Goal: Book appointment/travel/reservation

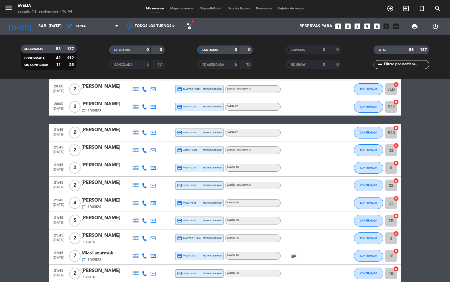
scroll to position [465, 0]
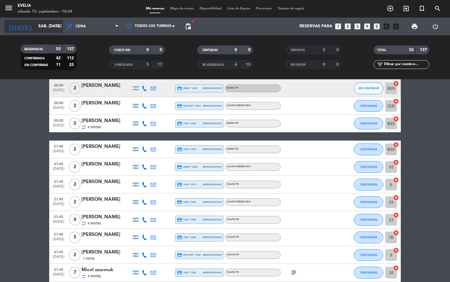
click at [43, 26] on input "sáb. [DATE]" at bounding box center [63, 26] width 56 height 11
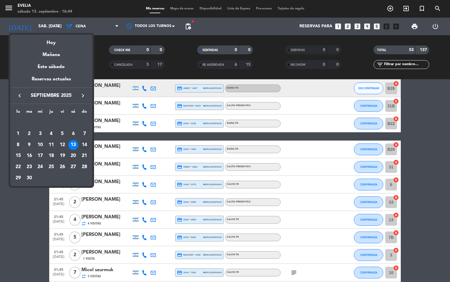
click at [84, 145] on div "14" at bounding box center [84, 145] width 10 height 10
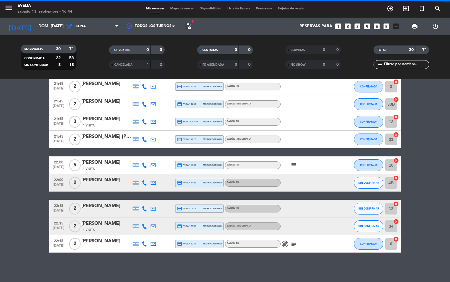
scroll to position [414, 0]
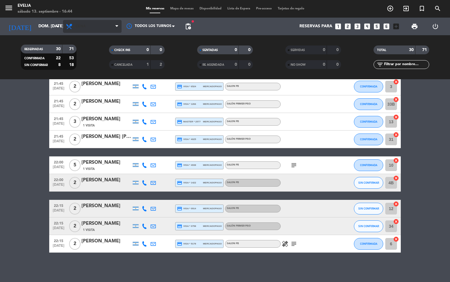
click at [90, 29] on span "Cena" at bounding box center [92, 26] width 59 height 13
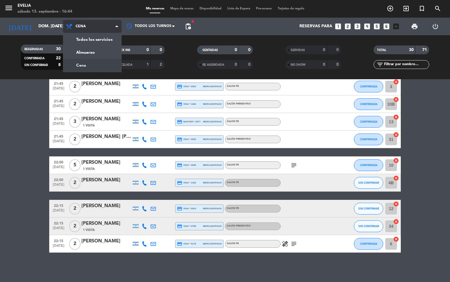
click at [79, 50] on div "menu [PERSON_NAME] 13. septiembre - 16:44 Mis reservas Mapa de mesas Disponibil…" at bounding box center [225, 39] width 450 height 79
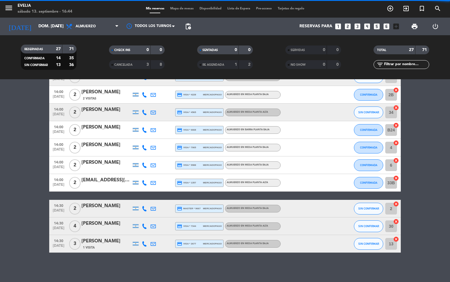
scroll to position [361, 0]
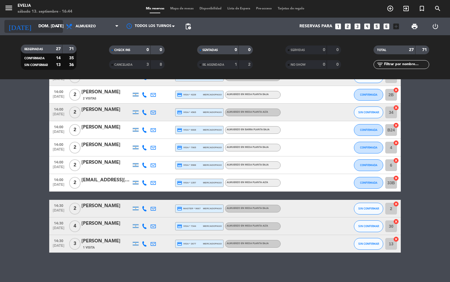
click at [42, 25] on input "dom. [DATE]" at bounding box center [63, 26] width 56 height 11
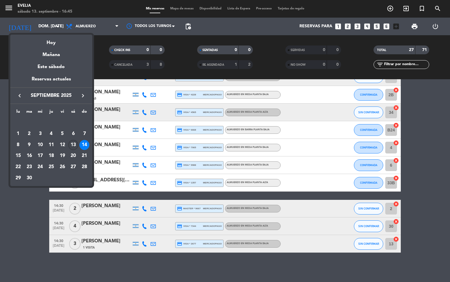
click at [73, 142] on div "13" at bounding box center [73, 145] width 10 height 10
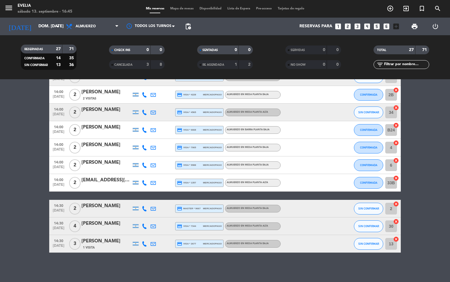
type input "sáb. [DATE]"
click at [84, 28] on span "Almuerzo" at bounding box center [86, 26] width 20 height 4
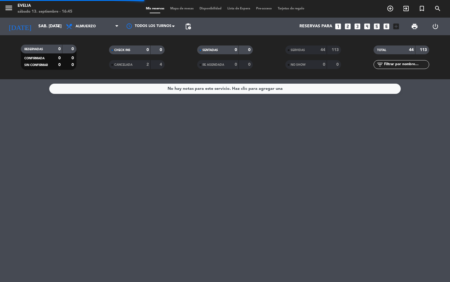
scroll to position [0, 0]
click at [89, 26] on span "Almuerzo" at bounding box center [86, 26] width 20 height 4
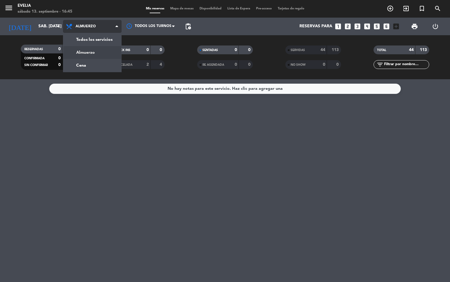
click at [80, 65] on div "menu [PERSON_NAME] 13. septiembre - 16:45 Mis reservas Mapa de mesas Disponibil…" at bounding box center [225, 39] width 450 height 79
